Goal: Task Accomplishment & Management: Manage account settings

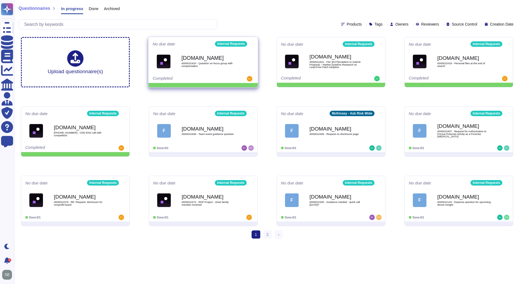
click at [253, 43] on icon at bounding box center [253, 43] width 1 height 1
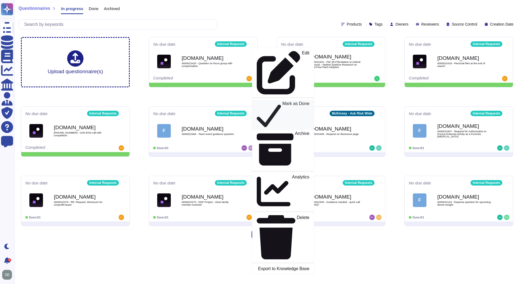
click at [282, 101] on p "Mark as Done" at bounding box center [295, 114] width 27 height 27
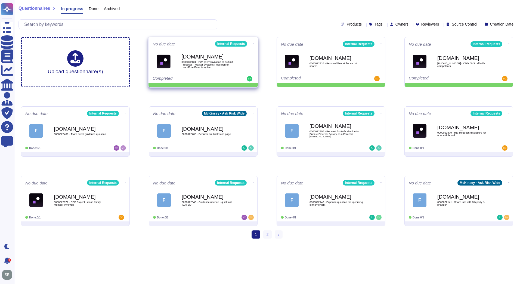
click at [253, 43] on icon at bounding box center [253, 43] width 1 height 1
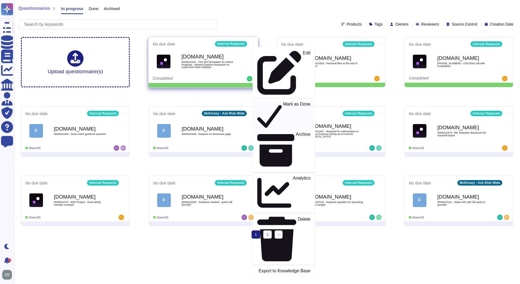
click at [283, 102] on p "Mark as Done" at bounding box center [296, 116] width 27 height 28
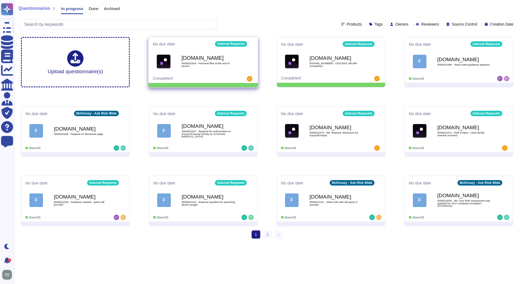
click at [253, 43] on icon at bounding box center [253, 43] width 1 height 1
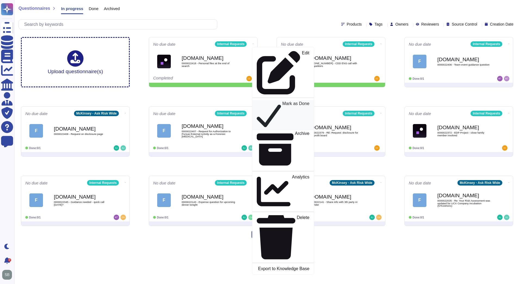
click at [282, 101] on p "Mark as Done" at bounding box center [295, 114] width 27 height 27
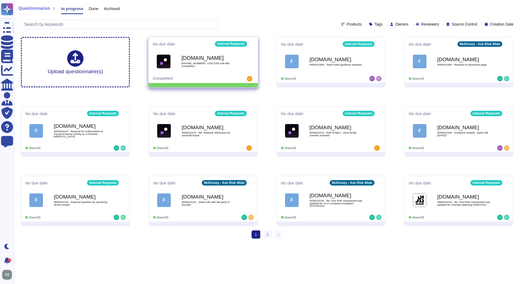
click at [253, 43] on icon at bounding box center [253, 43] width 1 height 1
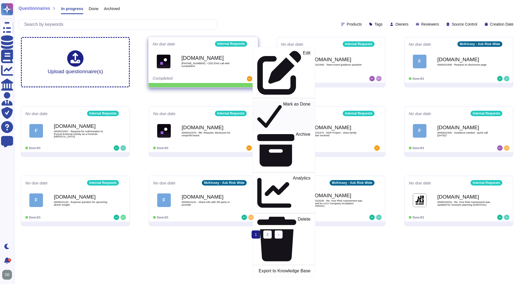
click at [283, 102] on p "Mark as Done" at bounding box center [296, 116] width 27 height 28
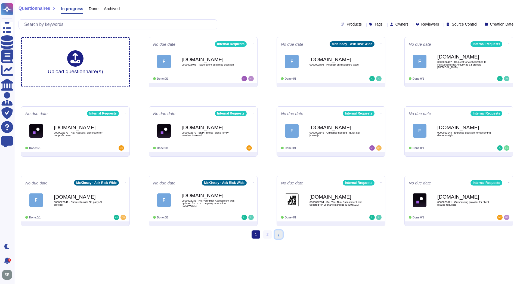
click at [278, 236] on span "›" at bounding box center [278, 234] width 1 height 4
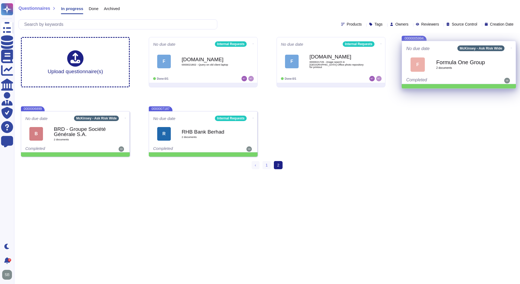
click at [511, 47] on icon at bounding box center [511, 47] width 1 height 1
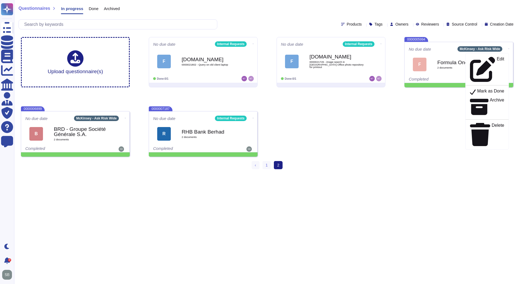
click at [441, 158] on div "Upload questionnaire(s) No due date Internal Requests F [DOMAIN_NAME] 000002180…" at bounding box center [267, 97] width 501 height 128
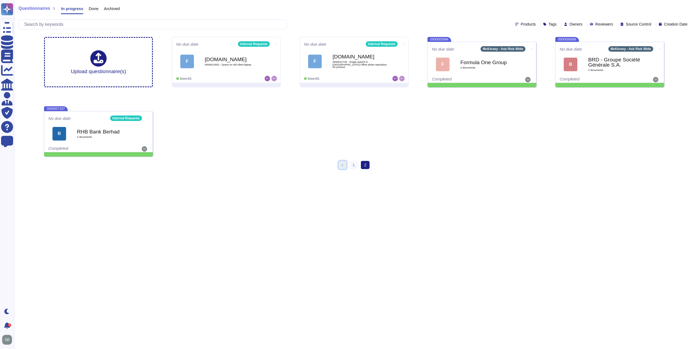
click at [344, 166] on link "‹ Previous" at bounding box center [343, 165] width 8 height 8
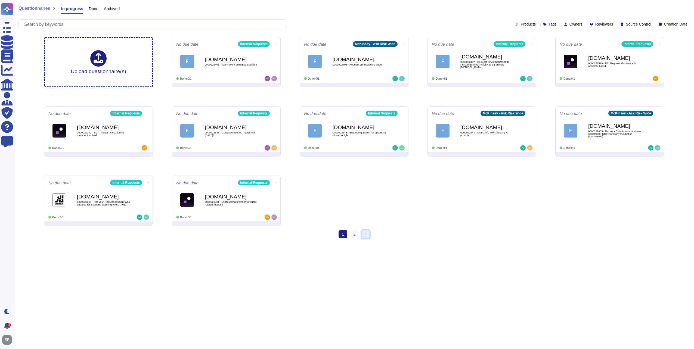
click at [366, 237] on link "› Next" at bounding box center [366, 234] width 8 height 8
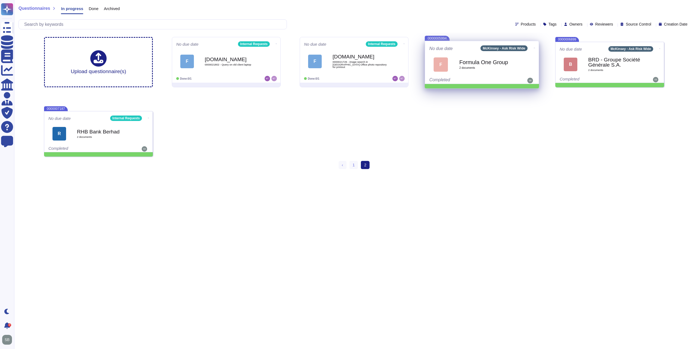
click at [520, 48] on icon at bounding box center [534, 48] width 1 height 0
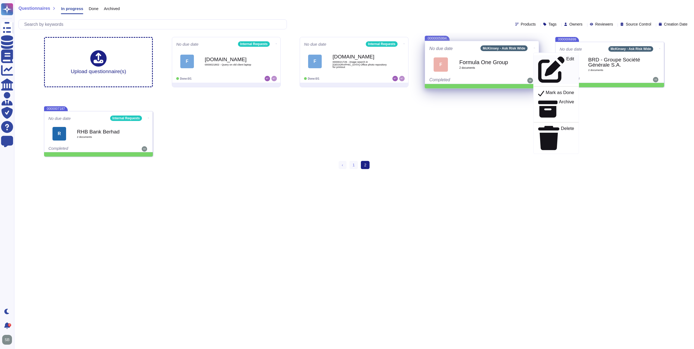
click at [520, 58] on p "Edit" at bounding box center [570, 70] width 8 height 26
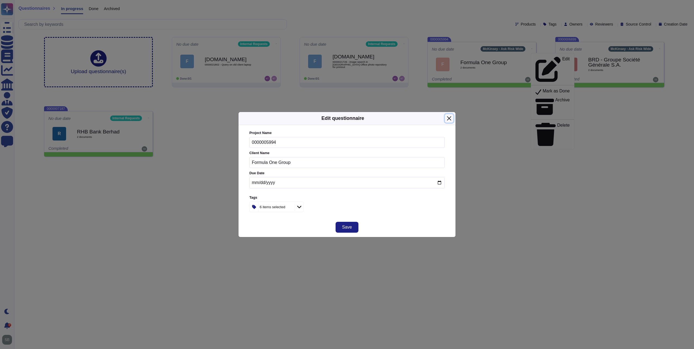
click at [447, 117] on button "Close" at bounding box center [449, 118] width 8 height 8
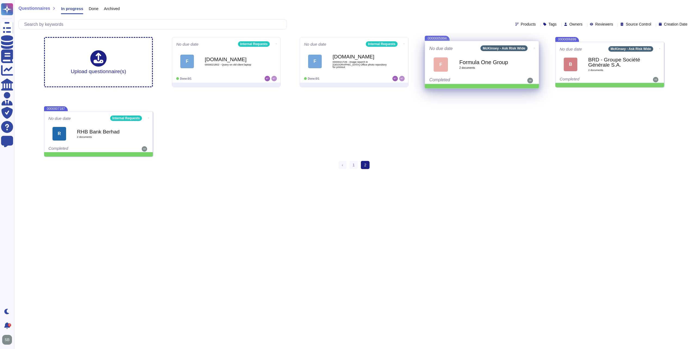
click at [520, 47] on icon at bounding box center [534, 47] width 1 height 1
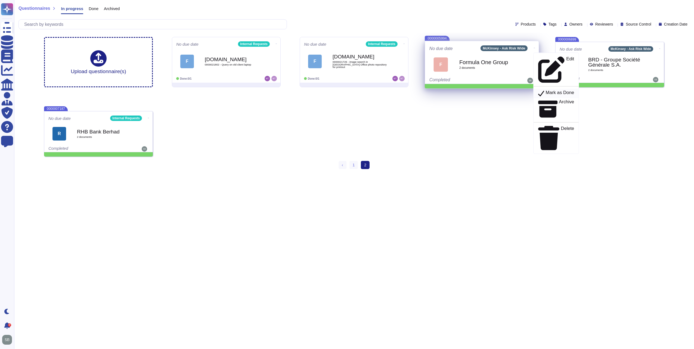
click at [520, 90] on p "Mark as Done" at bounding box center [560, 93] width 29 height 7
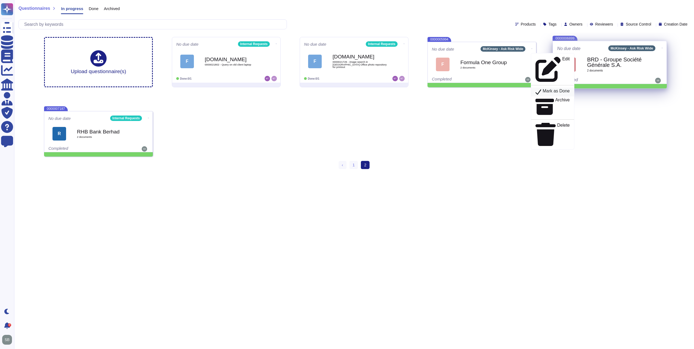
click at [520, 69] on div "Upload questionnaire(s) No due date Internal Requests F [DOMAIN_NAME] 000002180…" at bounding box center [354, 97] width 629 height 128
click at [520, 47] on icon at bounding box center [662, 47] width 1 height 1
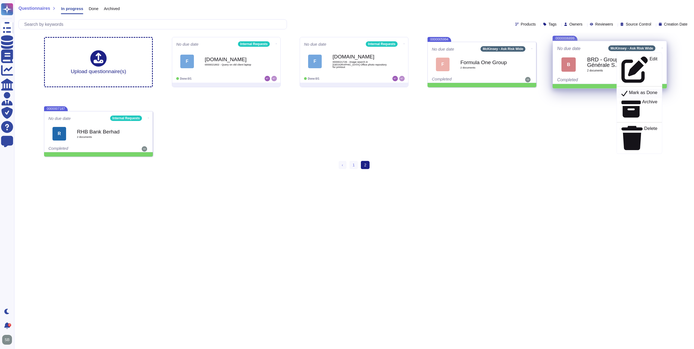
click at [520, 90] on p "Mark as Done" at bounding box center [643, 93] width 29 height 7
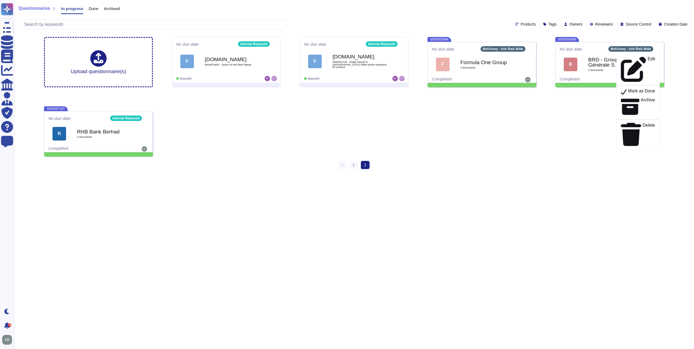
click at [488, 144] on div "Upload questionnaire(s) No due date Internal Requests F Force.com 0000021802 - …" at bounding box center [354, 97] width 629 height 128
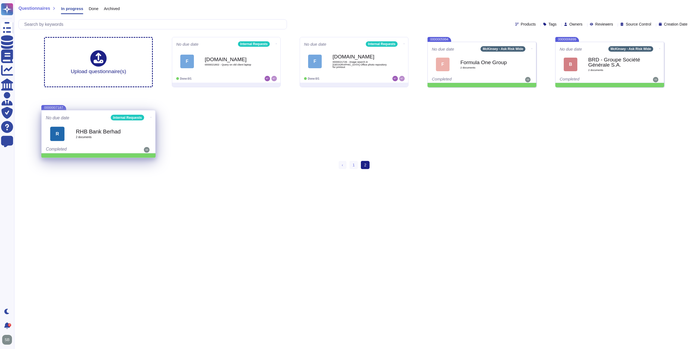
click at [150, 117] on icon at bounding box center [150, 117] width 1 height 1
click at [170, 162] on p "Mark as Done" at bounding box center [176, 165] width 29 height 7
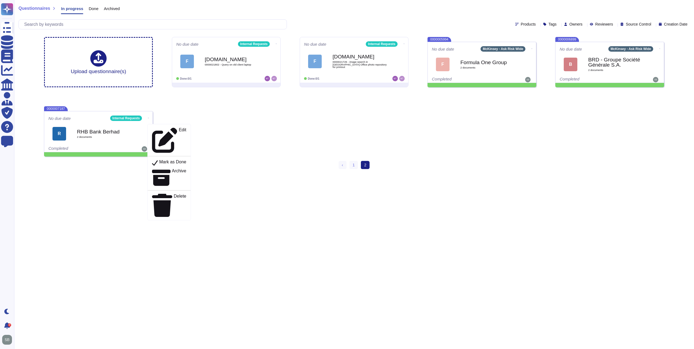
click at [235, 139] on div "Upload questionnaire(s) No due date Internal Requests F Force.com 0000021802 - …" at bounding box center [354, 97] width 629 height 128
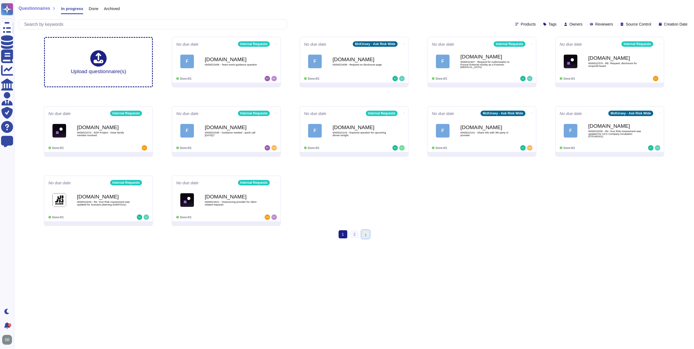
click at [363, 236] on link "› Next" at bounding box center [366, 234] width 8 height 8
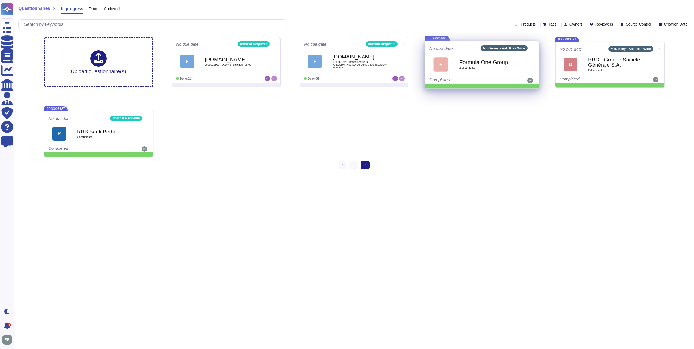
click at [534, 47] on icon at bounding box center [534, 47] width 1 height 1
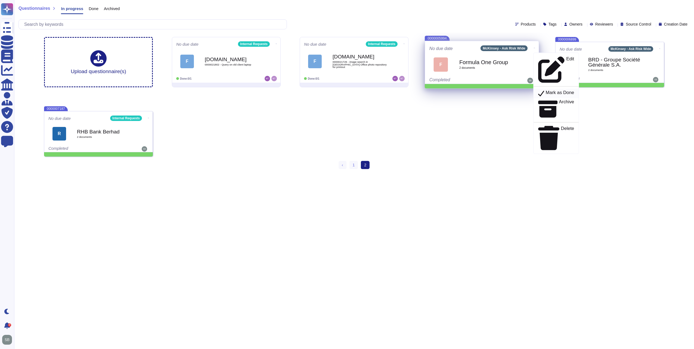
click at [548, 90] on p "Mark as Done" at bounding box center [560, 93] width 29 height 7
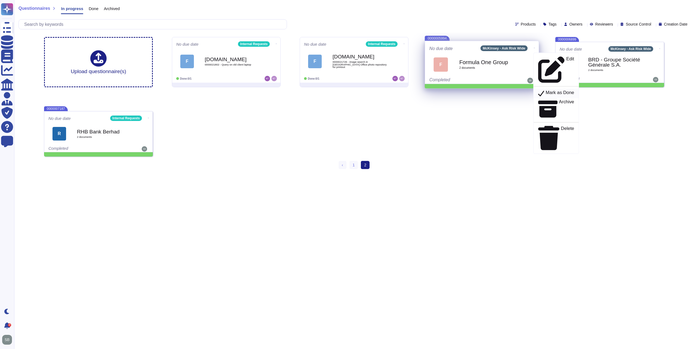
click at [548, 90] on p "Mark as Done" at bounding box center [560, 93] width 29 height 7
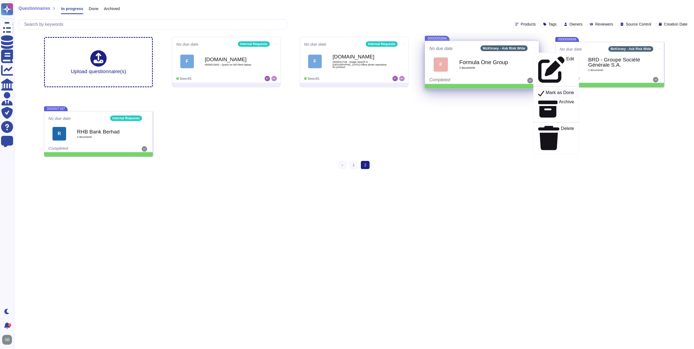
click at [548, 90] on p "Mark as Done" at bounding box center [560, 93] width 29 height 7
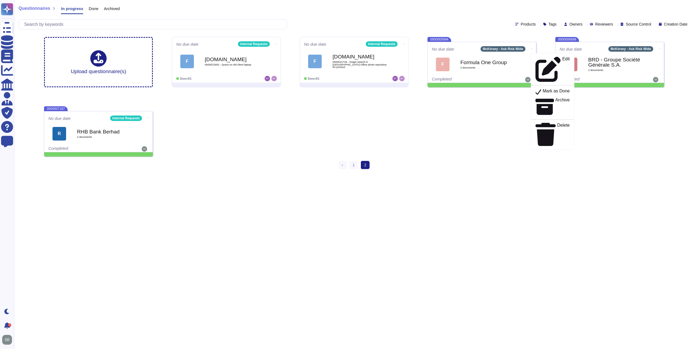
click at [382, 118] on div "Upload questionnaire(s) No due date Internal Requests F [DOMAIN_NAME] 000002180…" at bounding box center [354, 97] width 629 height 128
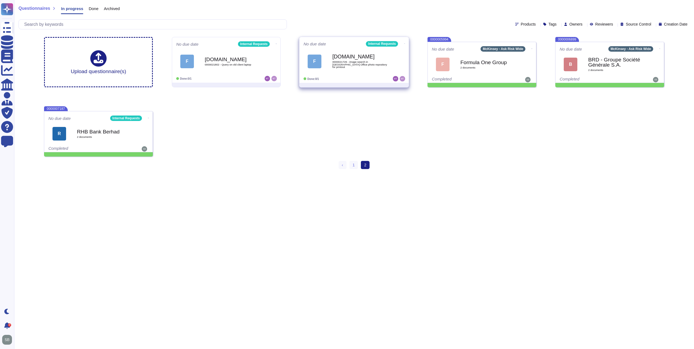
click at [404, 44] on icon at bounding box center [404, 43] width 1 height 1
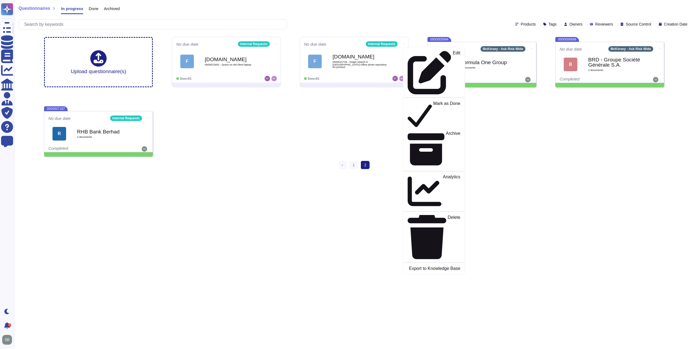
click at [368, 108] on div "Upload questionnaire(s) No due date Internal Requests F [DOMAIN_NAME] 000002180…" at bounding box center [354, 97] width 629 height 128
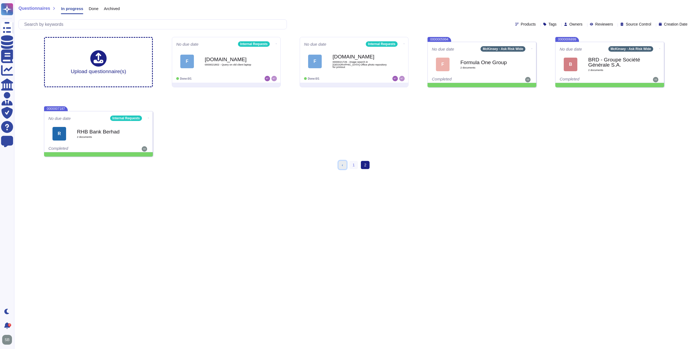
click at [342, 165] on link "‹ Previous" at bounding box center [343, 165] width 8 height 8
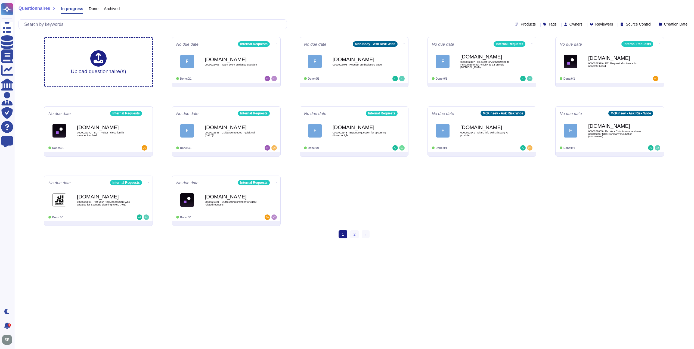
click at [270, 243] on html "Questionnaires Knowledge Base Documents Analytics CAIQ / SIG Admin Trust Center…" at bounding box center [347, 121] width 694 height 243
click at [404, 43] on icon at bounding box center [404, 43] width 1 height 1
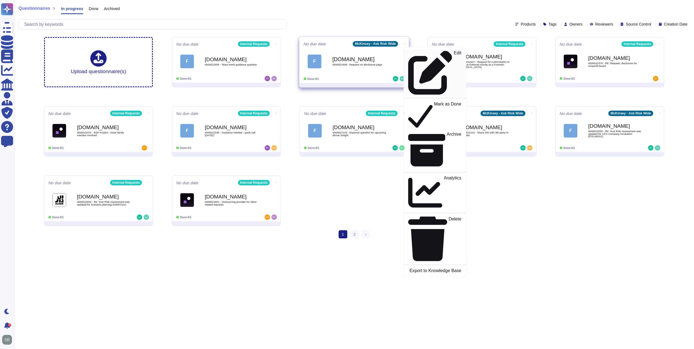
click at [454, 54] on p "Edit" at bounding box center [458, 73] width 8 height 44
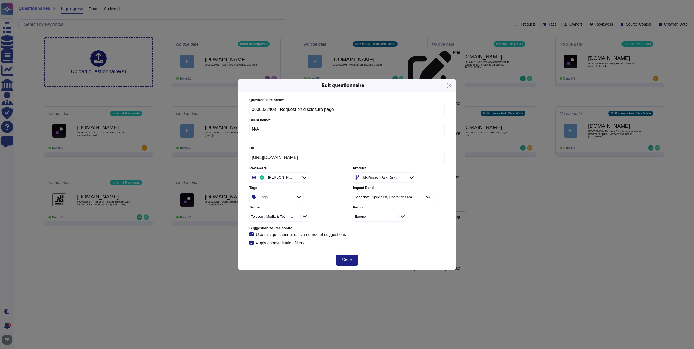
click at [379, 179] on div "McKinsey - Ask Risk Wide" at bounding box center [381, 178] width 37 height 4
click at [371, 218] on div "Internal Requests" at bounding box center [387, 221] width 63 height 12
click at [350, 259] on span "Save" at bounding box center [347, 260] width 10 height 4
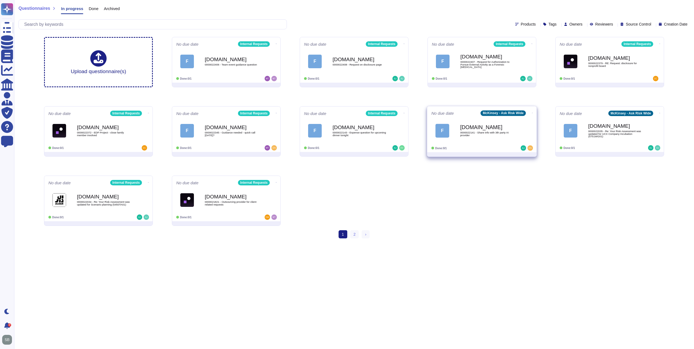
click at [532, 112] on icon at bounding box center [532, 112] width 1 height 1
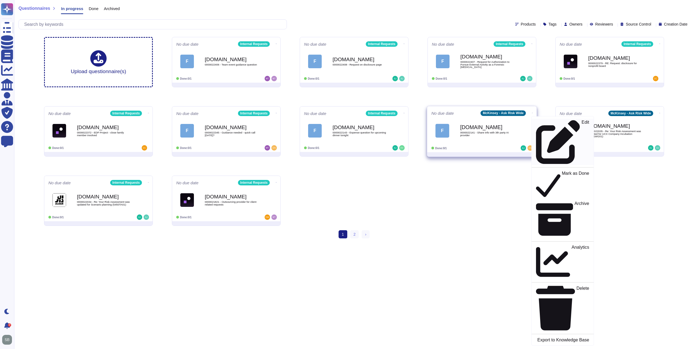
click at [542, 125] on link "Edit" at bounding box center [563, 142] width 62 height 47
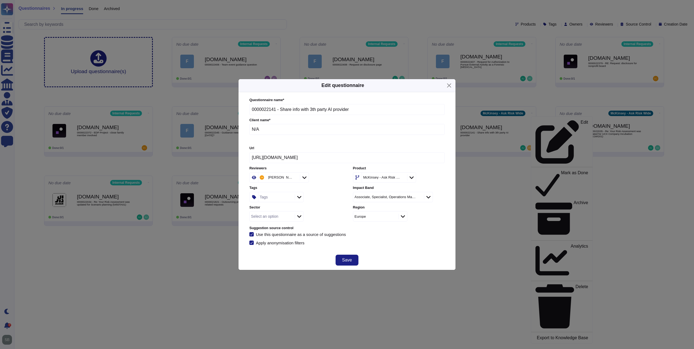
click at [413, 177] on div at bounding box center [411, 178] width 9 height 6
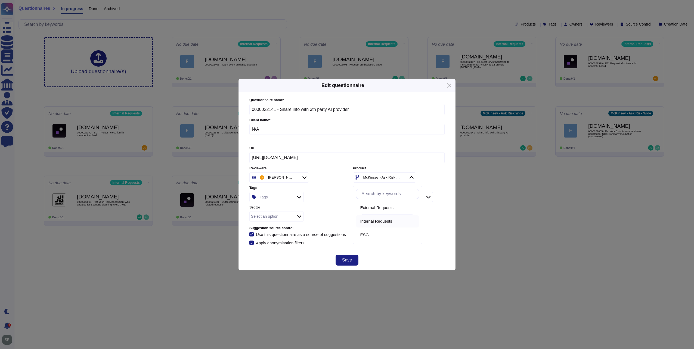
click at [374, 219] on span "Internal Requests" at bounding box center [376, 221] width 32 height 5
click at [356, 257] on button "Save" at bounding box center [347, 260] width 23 height 11
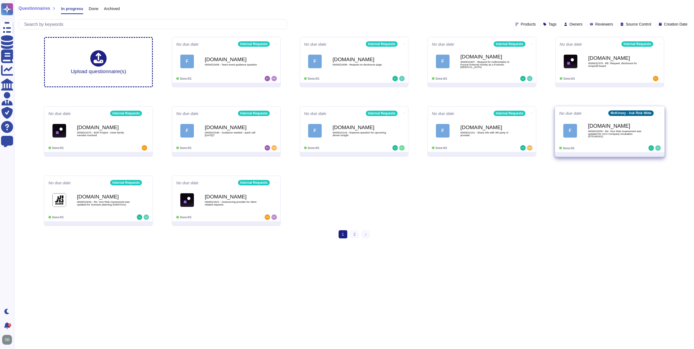
click at [660, 112] on icon at bounding box center [660, 112] width 1 height 1
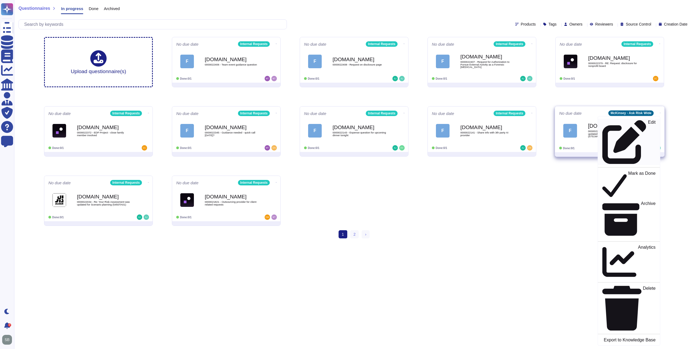
click at [648, 123] on p "Edit" at bounding box center [652, 142] width 8 height 44
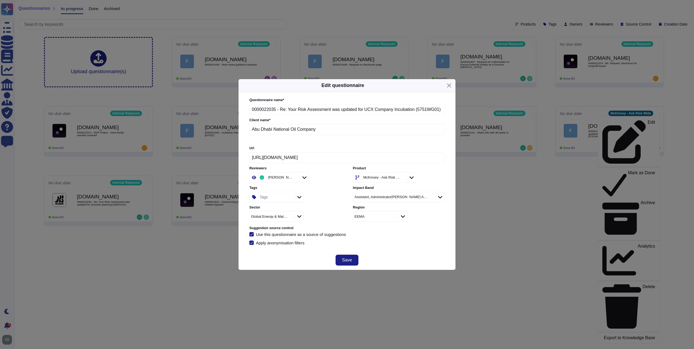
click at [378, 179] on div "McKinsey - Ask Risk Wide" at bounding box center [381, 178] width 37 height 4
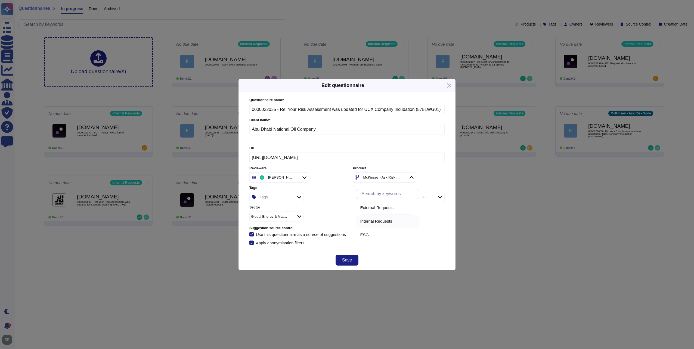
click at [369, 220] on span "Internal Requests" at bounding box center [376, 221] width 32 height 5
click at [351, 257] on button "Save" at bounding box center [347, 260] width 23 height 11
